Goal: Find specific page/section: Find specific page/section

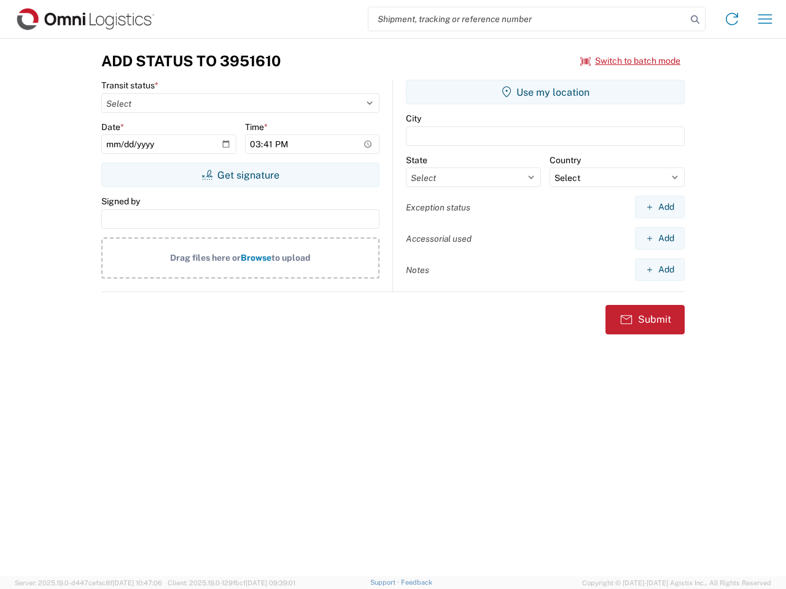
click at [527, 19] on input "search" at bounding box center [527, 18] width 318 height 23
click at [695, 20] on icon at bounding box center [694, 19] width 17 height 17
click at [732, 19] on icon at bounding box center [732, 19] width 20 height 20
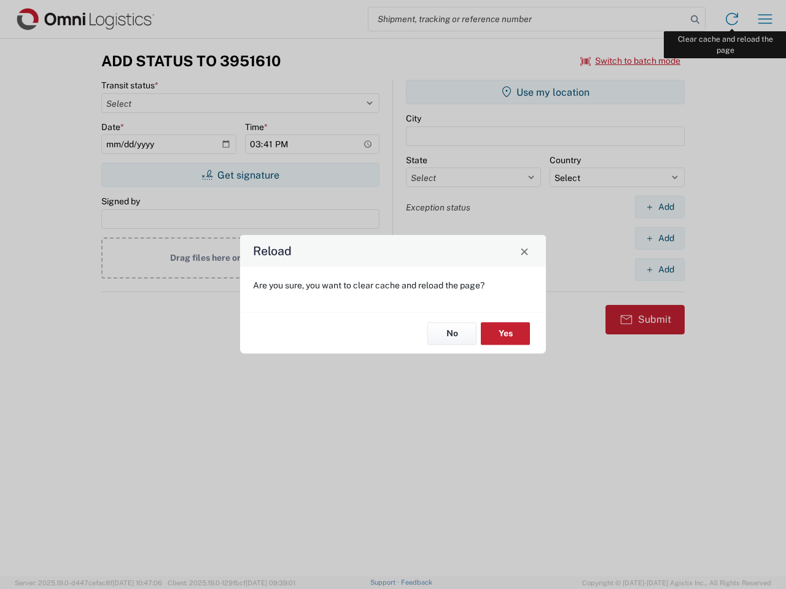
click at [765, 19] on div "Reload Are you sure, you want to clear cache and reload the page? No Yes" at bounding box center [393, 294] width 786 height 589
click at [630, 61] on div "Reload Are you sure, you want to clear cache and reload the page? No Yes" at bounding box center [393, 294] width 786 height 589
click at [240, 175] on div "Reload Are you sure, you want to clear cache and reload the page? No Yes" at bounding box center [393, 294] width 786 height 589
click at [545, 92] on div "Reload Are you sure, you want to clear cache and reload the page? No Yes" at bounding box center [393, 294] width 786 height 589
click at [659, 207] on div "Reload Are you sure, you want to clear cache and reload the page? No Yes" at bounding box center [393, 294] width 786 height 589
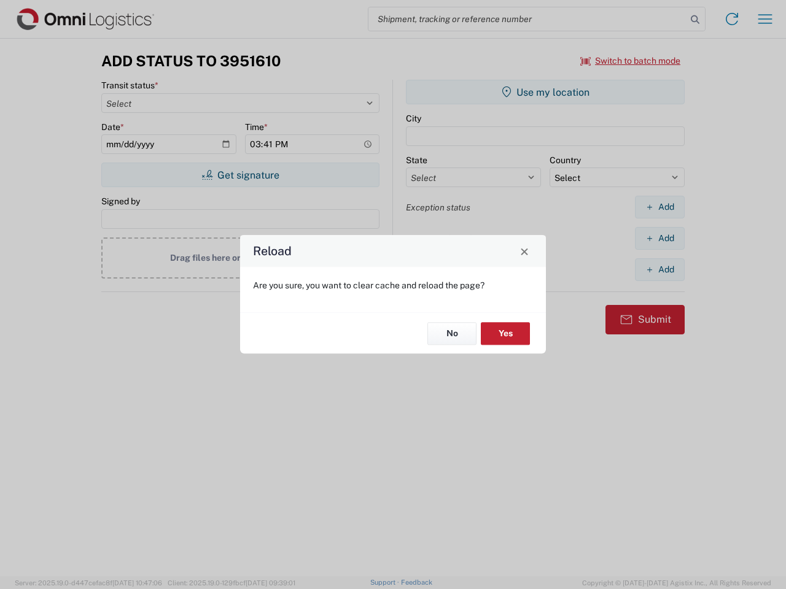
click at [659, 238] on div "Reload Are you sure, you want to clear cache and reload the page? No Yes" at bounding box center [393, 294] width 786 height 589
click at [659, 269] on div "Reload Are you sure, you want to clear cache and reload the page? No Yes" at bounding box center [393, 294] width 786 height 589
